Goal: Navigation & Orientation: Find specific page/section

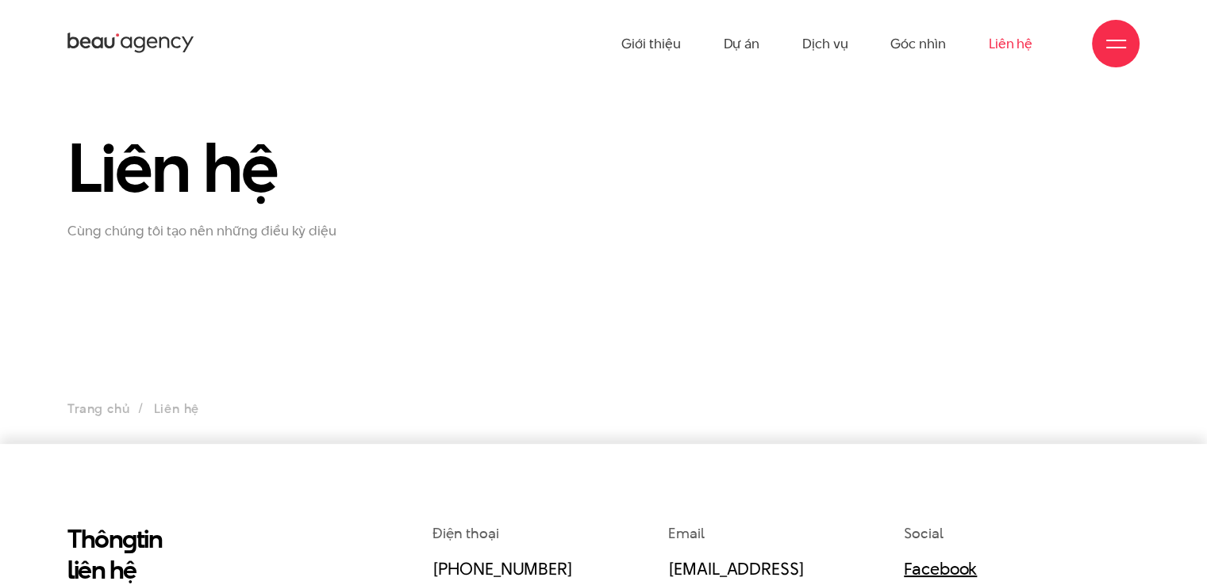
click at [413, 207] on div "Liên hệ Cùng chúng tôi tạo nên những điều kỳ diệu" at bounding box center [238, 185] width 365 height 109
drag, startPoint x: 212, startPoint y: 0, endPoint x: 124, endPoint y: 34, distance: 94.4
click at [124, 34] on icon at bounding box center [130, 43] width 127 height 25
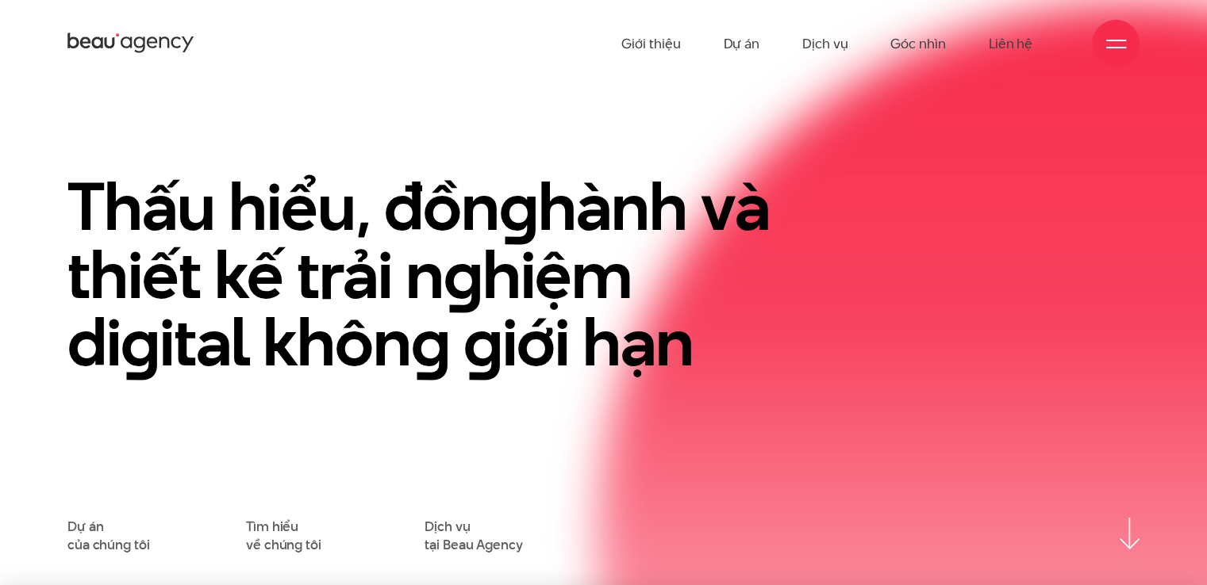
drag, startPoint x: 214, startPoint y: 41, endPoint x: 41, endPoint y: 40, distance: 172.9
click at [41, 40] on div "Giới thiệu Dự án Dịch vụ Góc nhìn Liên hệ" at bounding box center [603, 43] width 1207 height 87
click at [737, 44] on link "Dự án" at bounding box center [741, 43] width 36 height 87
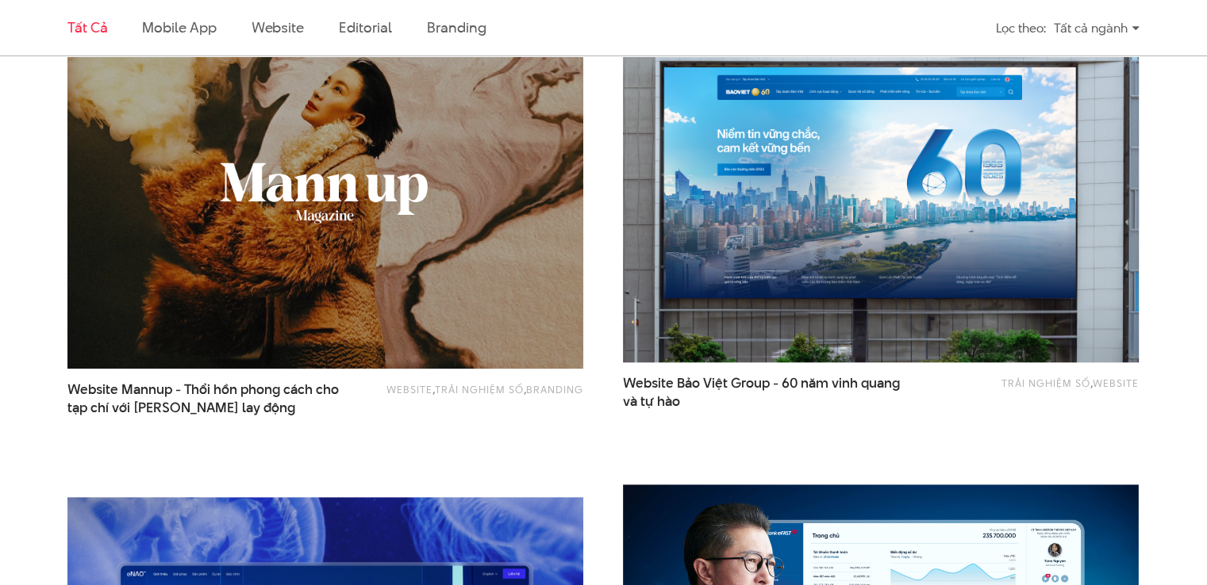
scroll to position [1825, 0]
